Goal: Task Accomplishment & Management: Manage account settings

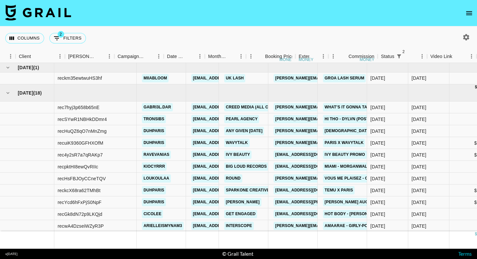
scroll to position [0, 203]
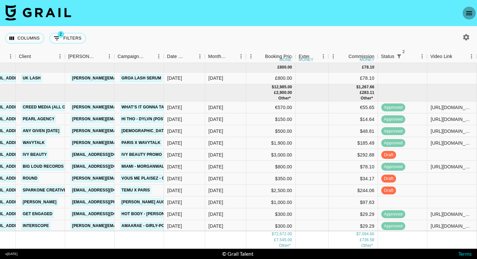
click at [467, 11] on icon "open drawer" at bounding box center [469, 13] width 8 height 8
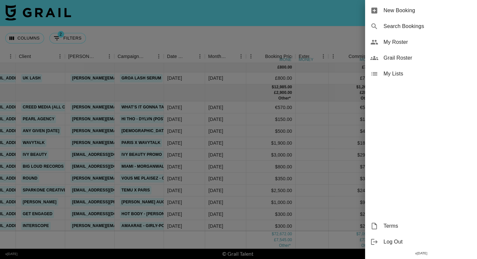
click at [387, 45] on span "My Roster" at bounding box center [428, 42] width 88 height 8
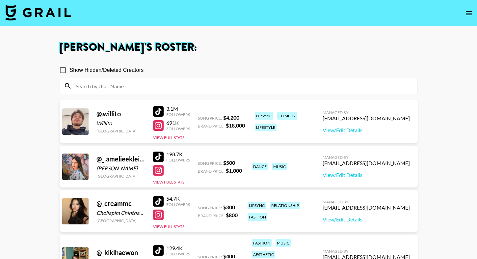
click at [167, 91] on div at bounding box center [239, 85] width 358 height 17
click at [168, 86] on input at bounding box center [243, 86] width 342 height 11
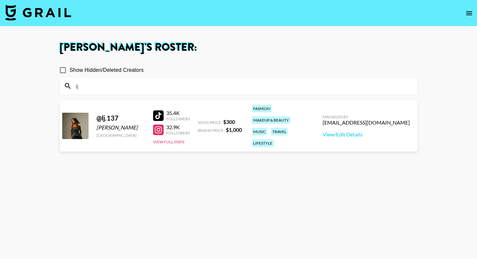
type input "lj"
click at [268, 50] on h1 "[PERSON_NAME] 's Roster:" at bounding box center [239, 47] width 358 height 11
drag, startPoint x: 159, startPoint y: 107, endPoint x: 127, endPoint y: 0, distance: 112.0
click at [0, 0] on section "[PERSON_NAME] 's Roster: Show Hidden/Deleted Creators lj @ lj.137 [PERSON_NAME]…" at bounding box center [238, 153] width 477 height 306
click at [53, 15] on img at bounding box center [38, 13] width 66 height 16
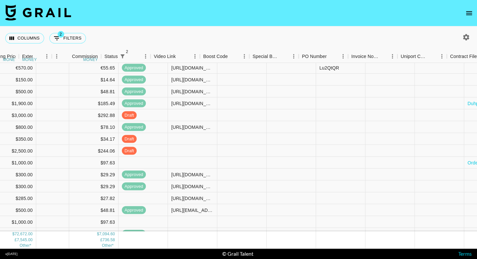
scroll to position [40, 480]
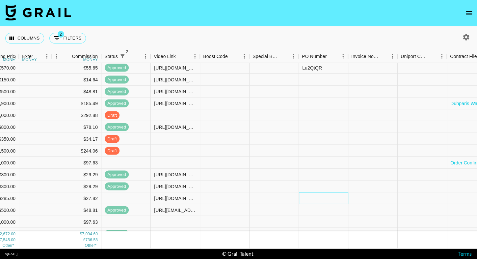
click at [336, 197] on div at bounding box center [323, 198] width 49 height 12
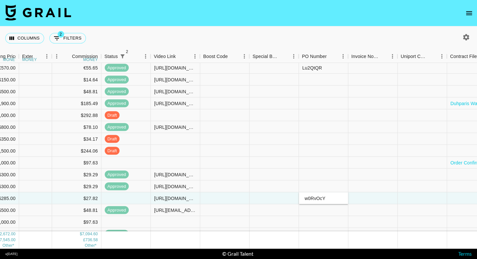
type input "w0RvOcY"
click at [392, 31] on div "Columns 2 Filters + Booking" at bounding box center [238, 38] width 477 height 24
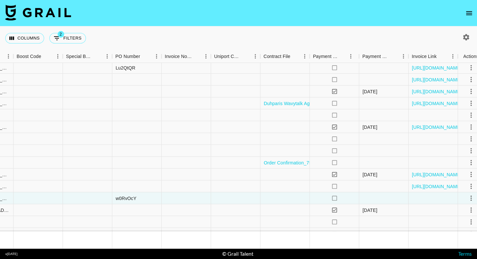
scroll to position [40, 674]
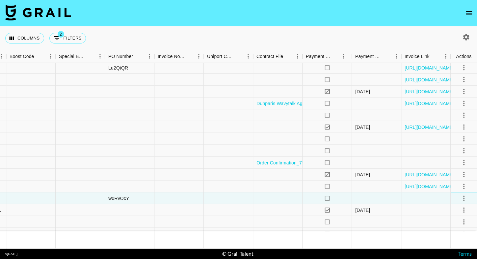
click at [463, 197] on icon "select merge strategy" at bounding box center [464, 198] width 8 height 8
click at [462, 184] on li "Approve" at bounding box center [455, 184] width 43 height 12
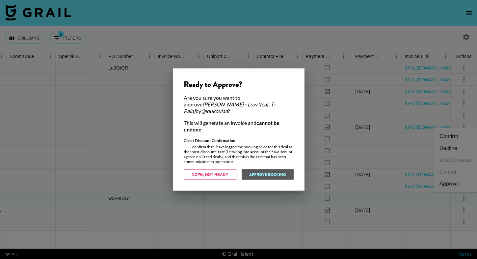
click at [187, 144] on input "checkbox" at bounding box center [187, 146] width 4 height 4
checkbox input "true"
click at [252, 172] on button "Approve Booking" at bounding box center [267, 174] width 52 height 11
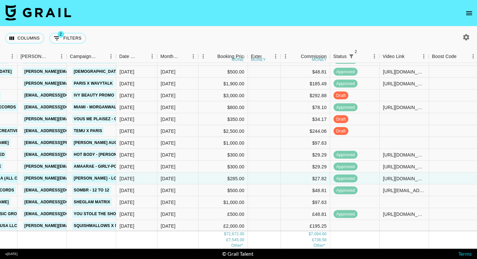
scroll to position [59, 251]
